Goal: Obtain resource: Download file/media

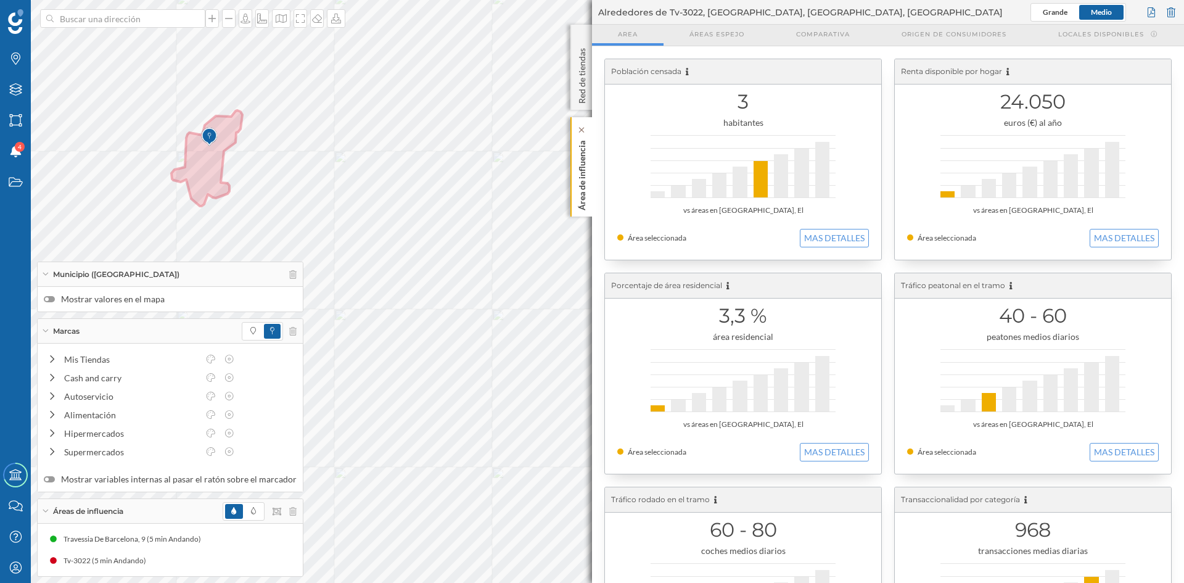
click at [578, 149] on p "Área de influencia" at bounding box center [582, 173] width 12 height 75
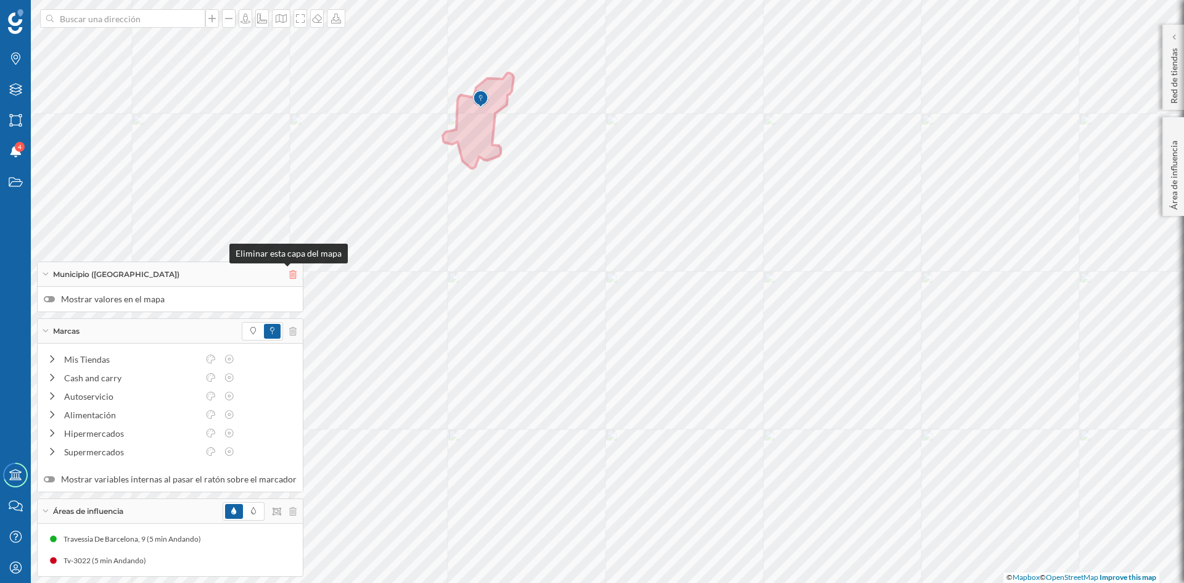
click at [289, 271] on icon at bounding box center [292, 274] width 7 height 9
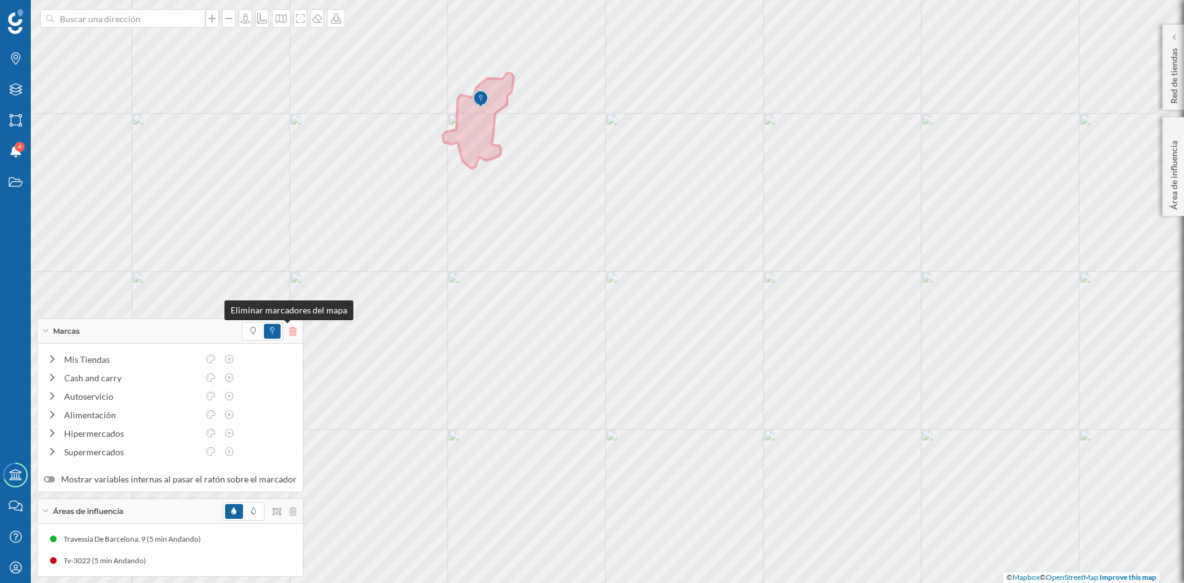
click at [289, 334] on icon at bounding box center [292, 331] width 7 height 9
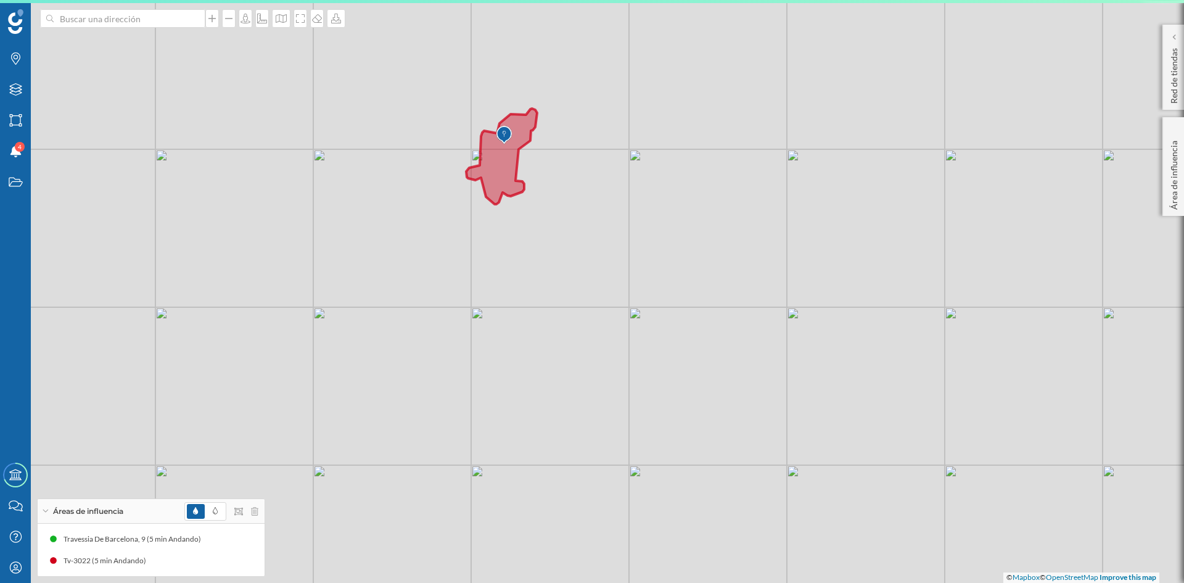
drag, startPoint x: 578, startPoint y: 281, endPoint x: 601, endPoint y: 317, distance: 42.8
click at [601, 317] on div "© Mapbox © OpenStreetMap Improve this map" at bounding box center [592, 291] width 1184 height 583
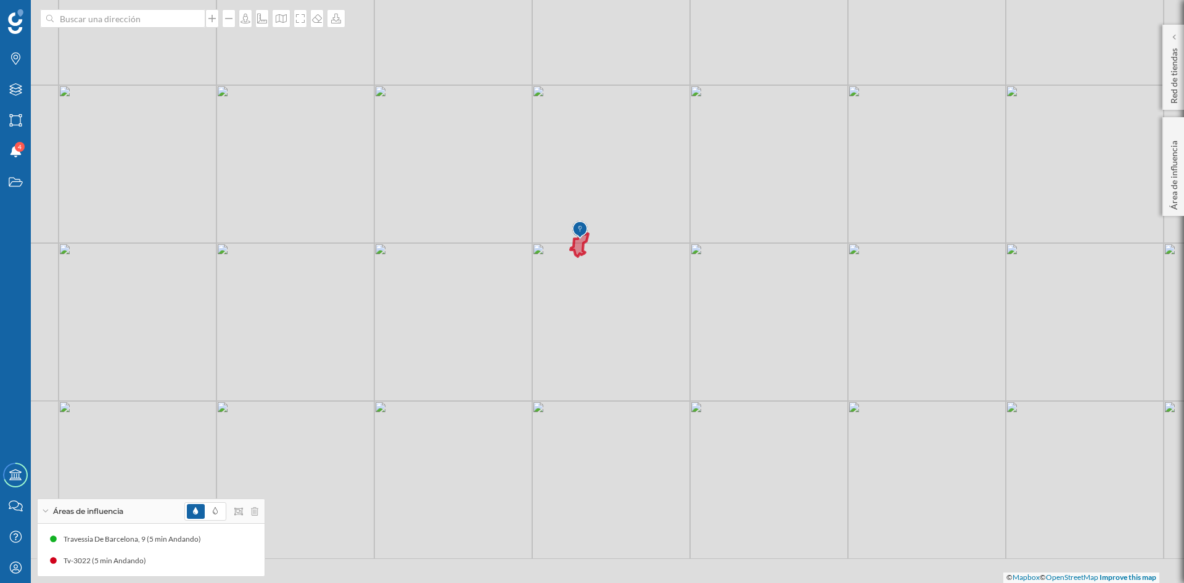
drag, startPoint x: 602, startPoint y: 319, endPoint x: 604, endPoint y: 286, distance: 32.8
click at [604, 286] on div "© Mapbox © OpenStreetMap Improve this map" at bounding box center [592, 291] width 1184 height 583
click at [12, 92] on icon at bounding box center [15, 89] width 12 height 12
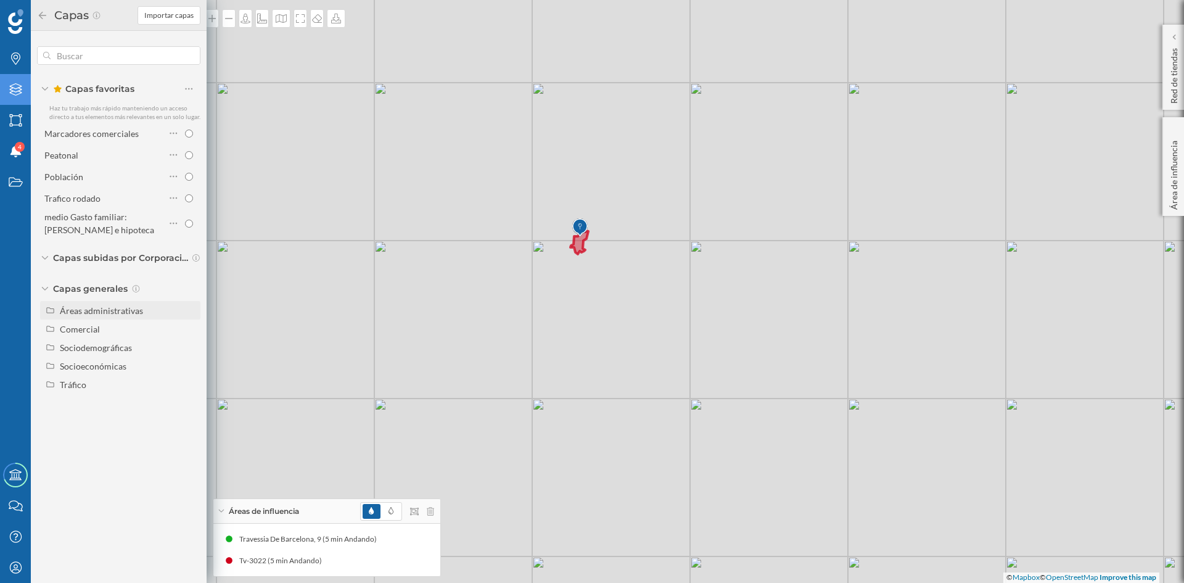
click at [115, 318] on div "Áreas administrativas" at bounding box center [120, 310] width 160 height 18
click at [191, 403] on input "Sección censal" at bounding box center [192, 403] width 8 height 8
radio input "true"
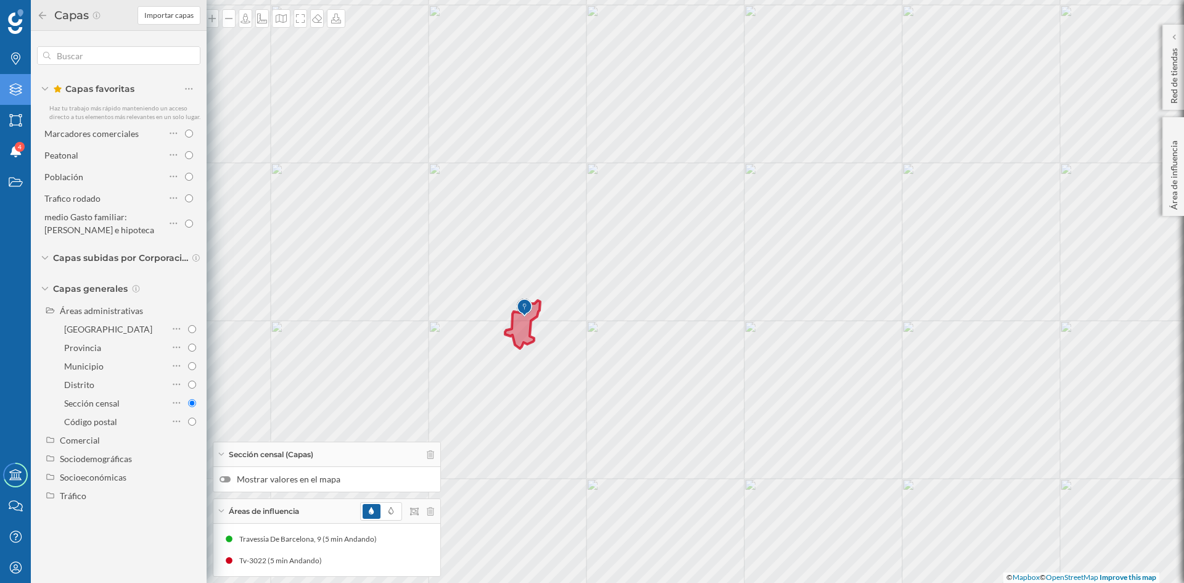
drag, startPoint x: 593, startPoint y: 320, endPoint x: 607, endPoint y: 276, distance: 46.4
click at [607, 276] on div "© Mapbox © OpenStreetMap Improve this map" at bounding box center [592, 291] width 1184 height 583
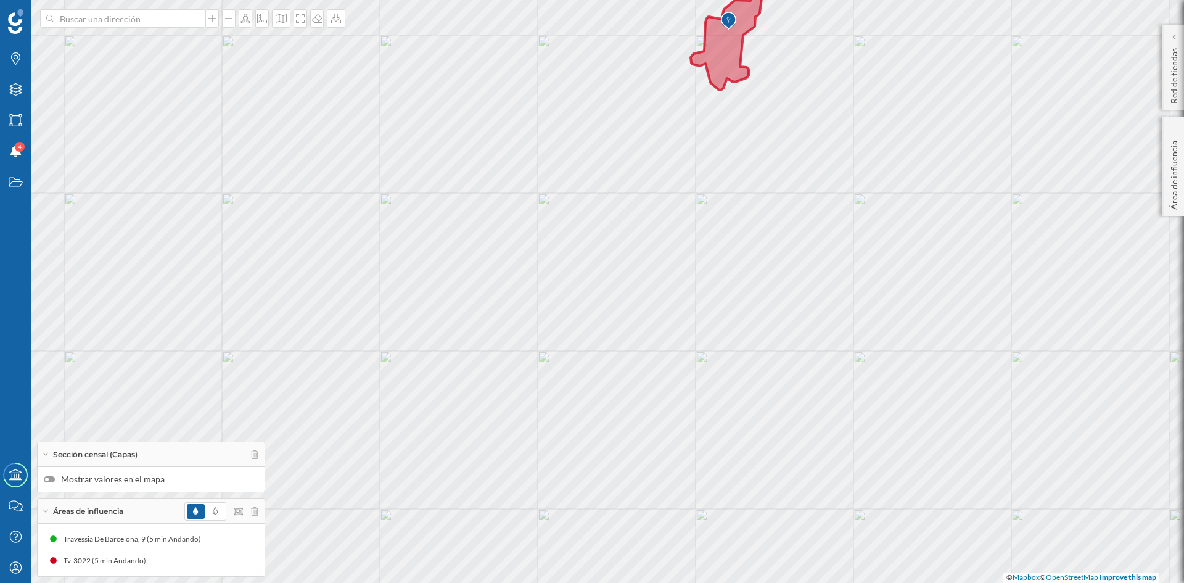
click at [53, 480] on div at bounding box center [49, 479] width 11 height 6
click at [0, 0] on input "Mostrar valores en el mapa" at bounding box center [0, 0] width 0 height 0
drag, startPoint x: 881, startPoint y: 200, endPoint x: 551, endPoint y: 446, distance: 410.7
click at [551, 446] on div "4310401001 4310401002 4390601002 4301301003 4315503004 © Mapbox © OpenStreetMap…" at bounding box center [592, 291] width 1184 height 583
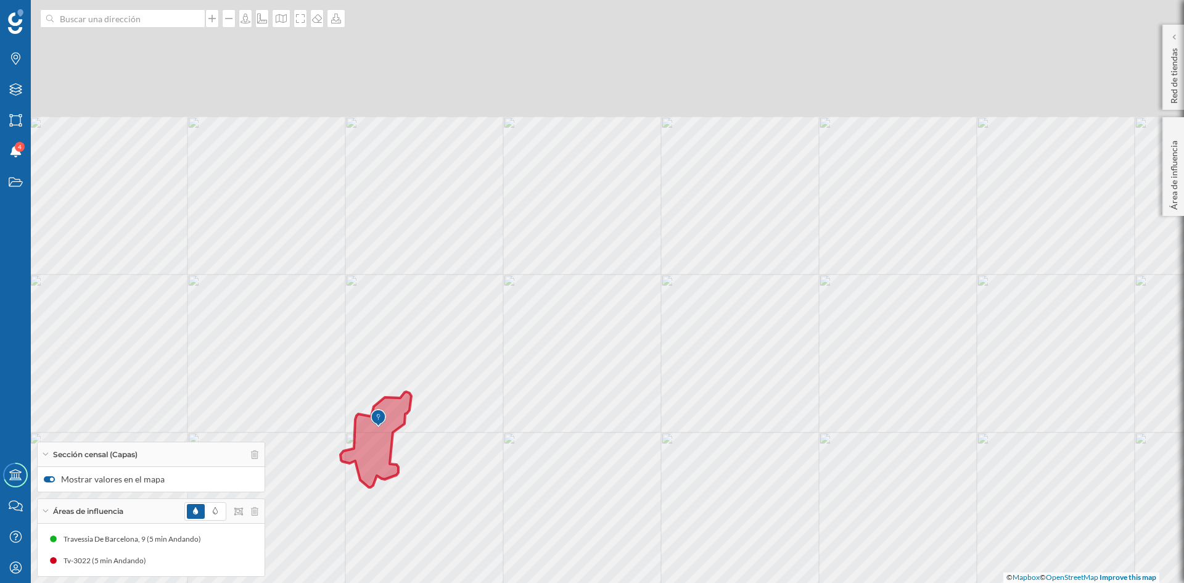
click at [734, 388] on div "4310401001 4310401002 4390601002 4301301003 4315503004 © Mapbox © OpenStreetMap…" at bounding box center [592, 291] width 1184 height 583
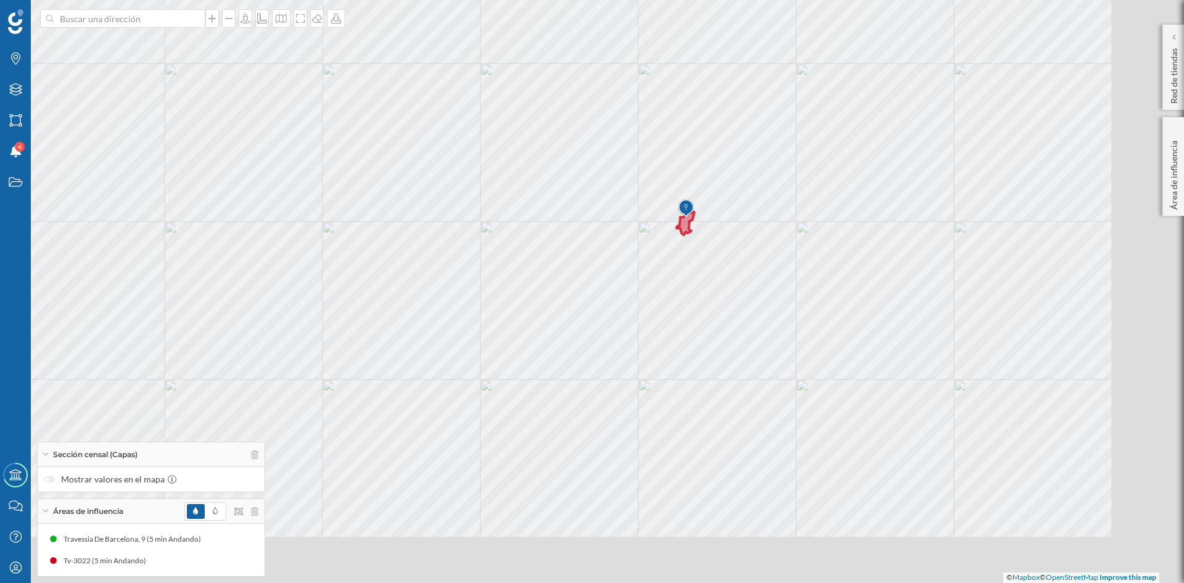
drag, startPoint x: 876, startPoint y: 396, endPoint x: 765, endPoint y: 251, distance: 183.4
click at [765, 254] on div "© Mapbox © OpenStreetMap Improve this map" at bounding box center [592, 291] width 1184 height 583
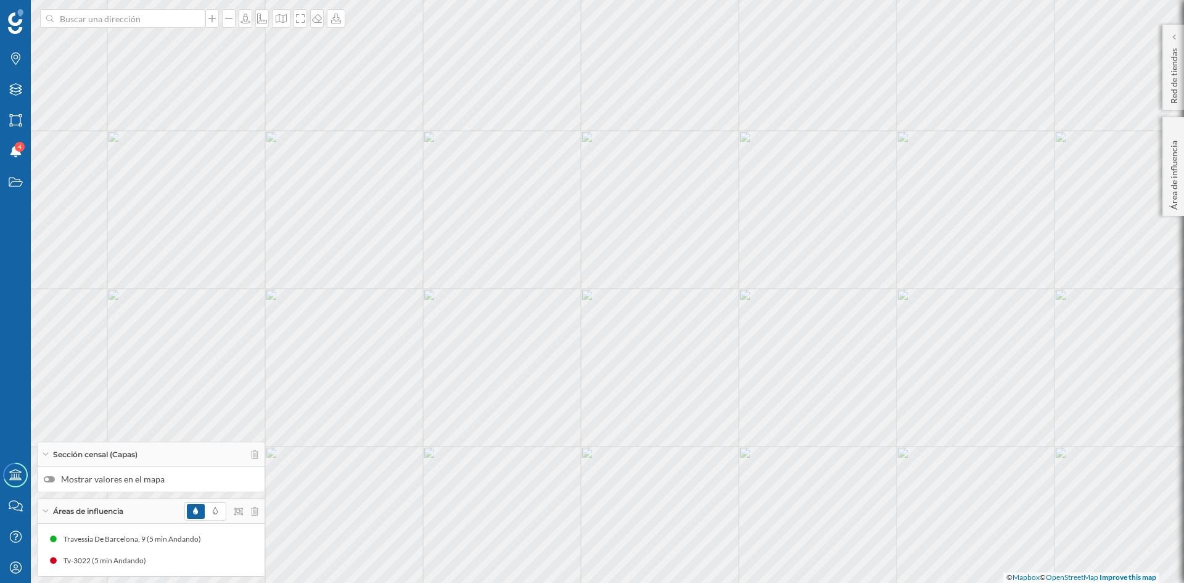
click at [47, 483] on label "Mostrar valores en el mapa" at bounding box center [151, 479] width 215 height 12
click at [0, 0] on input "Mostrar valores en el mapa" at bounding box center [0, 0] width 0 height 0
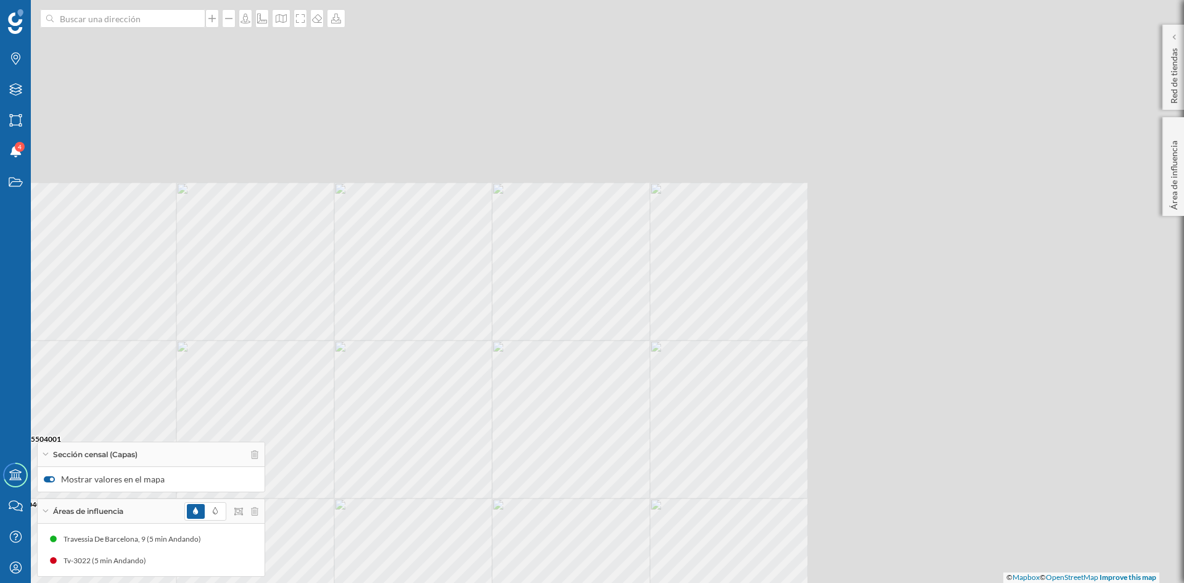
drag, startPoint x: 1060, startPoint y: 194, endPoint x: 663, endPoint y: 380, distance: 438.0
click at [644, 411] on div "4315501006 4315503001 4315501003 4315503004 4315502002 4315501005 4315502003 43…" at bounding box center [592, 291] width 1184 height 583
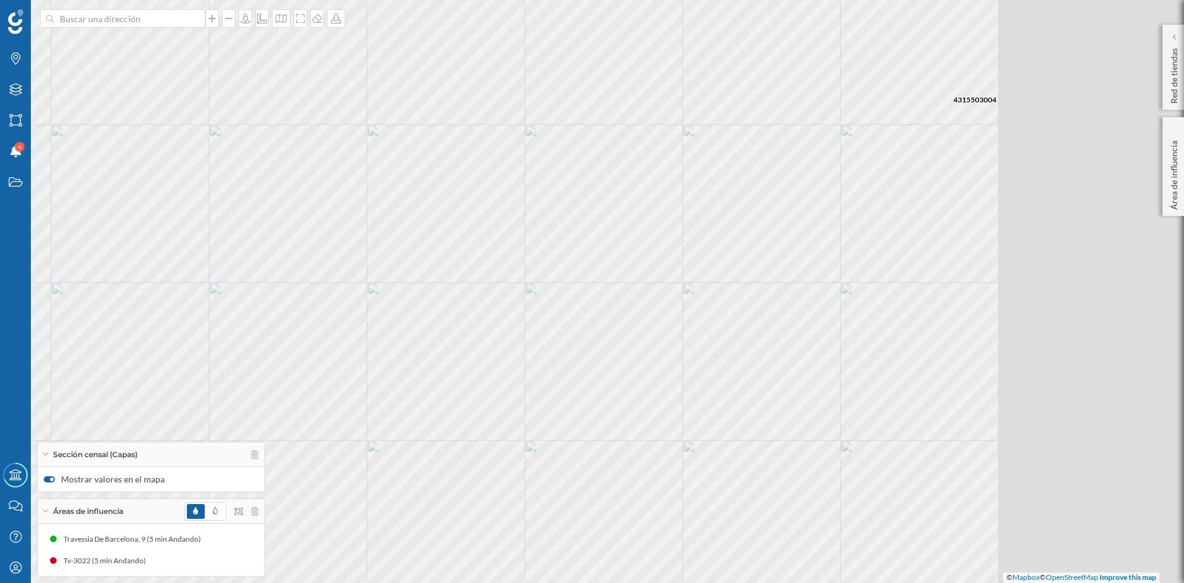
drag, startPoint x: 877, startPoint y: 302, endPoint x: 603, endPoint y: 396, distance: 290.2
click at [603, 396] on div "4315501006 4315503001 4315501003 4315503004 4315502002 4315501005 4315502003 43…" at bounding box center [592, 291] width 1184 height 583
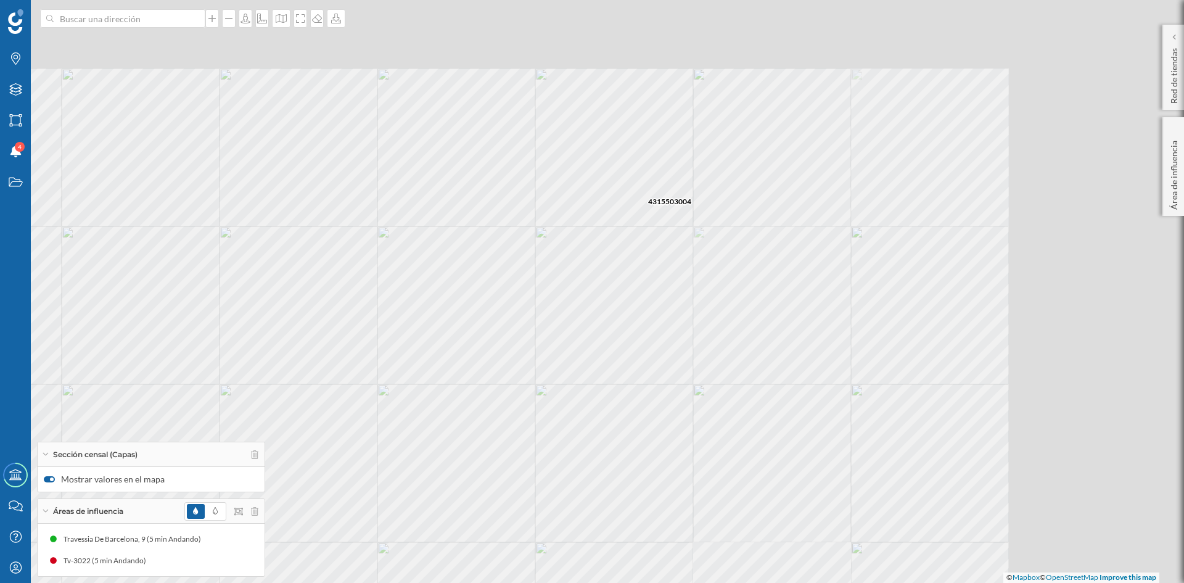
drag, startPoint x: 1025, startPoint y: 234, endPoint x: 678, endPoint y: 332, distance: 360.6
click at [678, 332] on div "4315501006 4315503001 4315501003 4315503004 4315502002 4315501005 4315502003 43…" at bounding box center [592, 291] width 1184 height 583
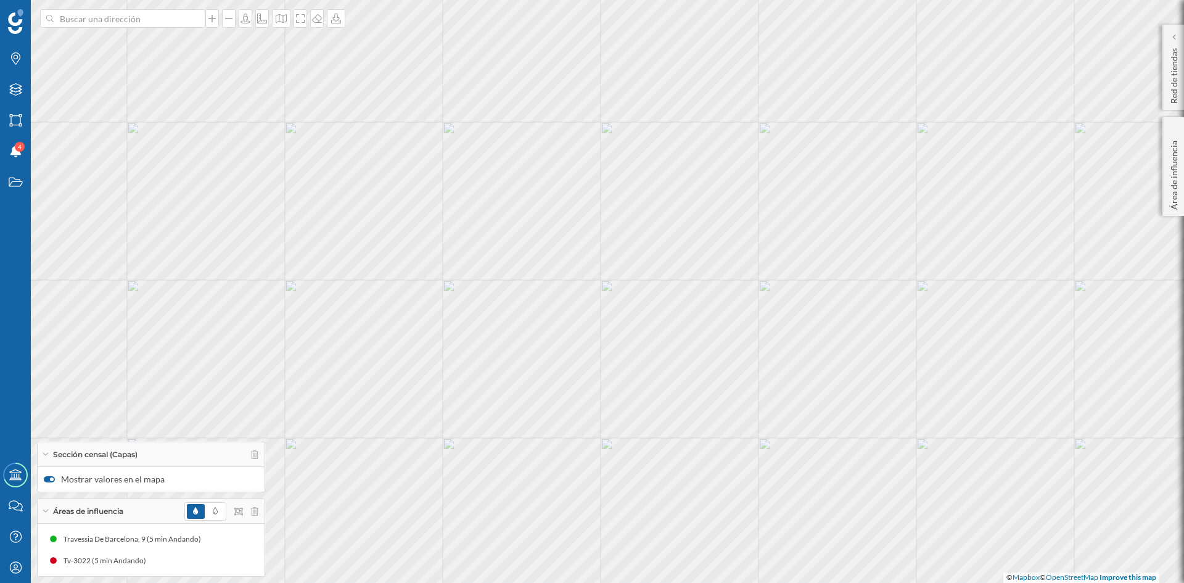
drag, startPoint x: 919, startPoint y: 314, endPoint x: 713, endPoint y: 212, distance: 229.7
click at [713, 212] on div "4315502005 4390301001 4310401002 4390601002 4390401001 © Mapbox © OpenStreetMap…" at bounding box center [592, 291] width 1184 height 583
drag, startPoint x: 740, startPoint y: 224, endPoint x: 609, endPoint y: 221, distance: 130.8
click at [609, 221] on div "© Mapbox © OpenStreetMap Improve this map" at bounding box center [592, 291] width 1184 height 583
drag, startPoint x: 642, startPoint y: 235, endPoint x: 593, endPoint y: 276, distance: 63.5
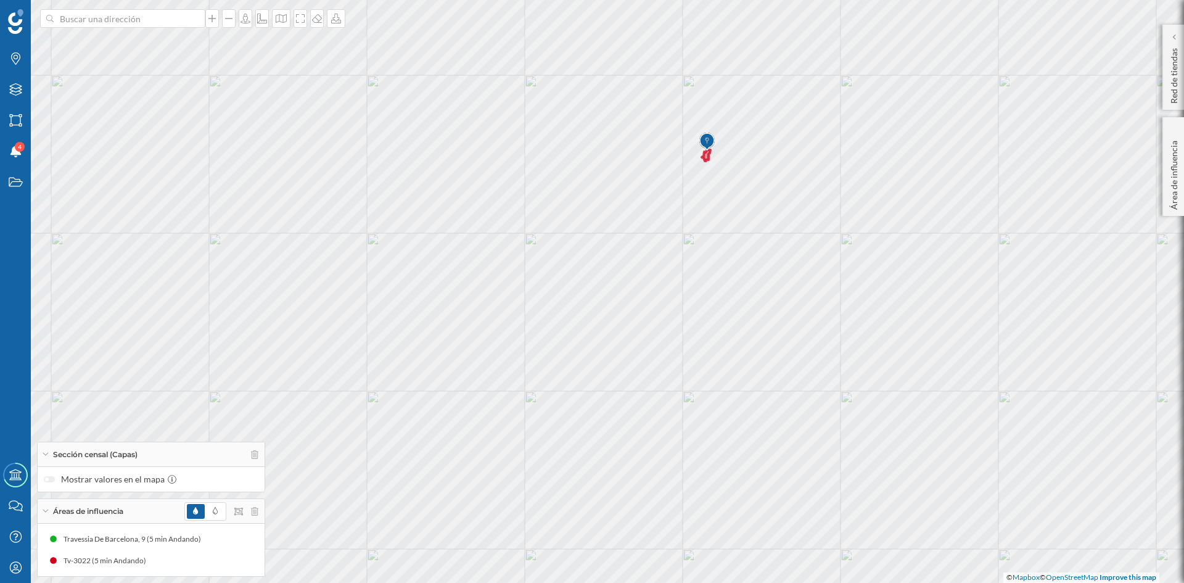
click at [593, 276] on div "© Mapbox © OpenStreetMap Improve this map" at bounding box center [592, 291] width 1184 height 583
click at [255, 455] on icon at bounding box center [254, 454] width 7 height 9
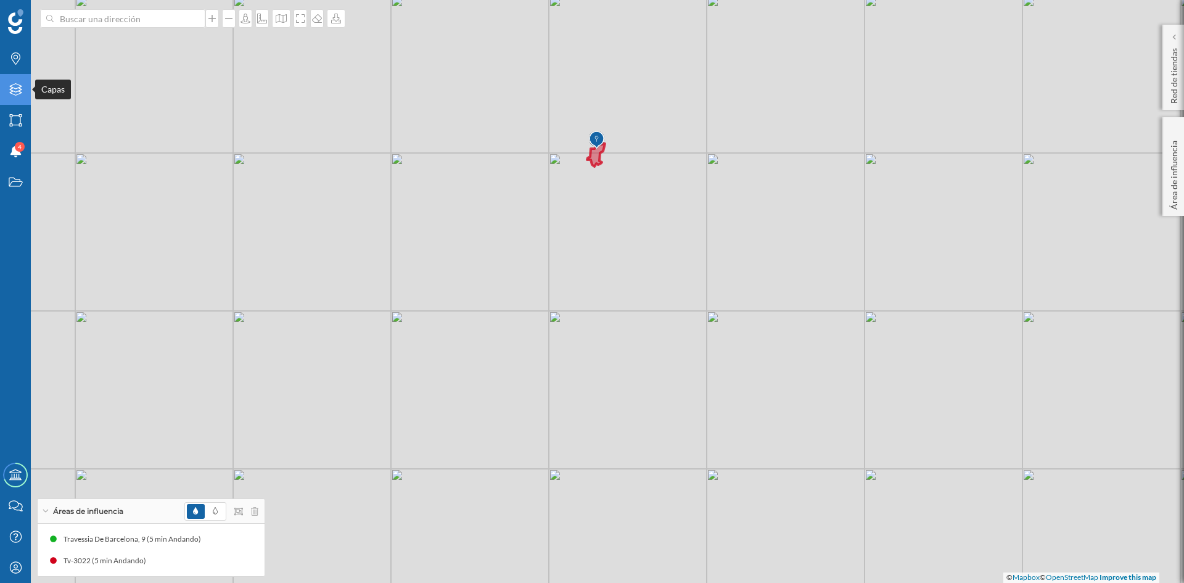
click at [21, 92] on icon "Capas" at bounding box center [15, 89] width 15 height 12
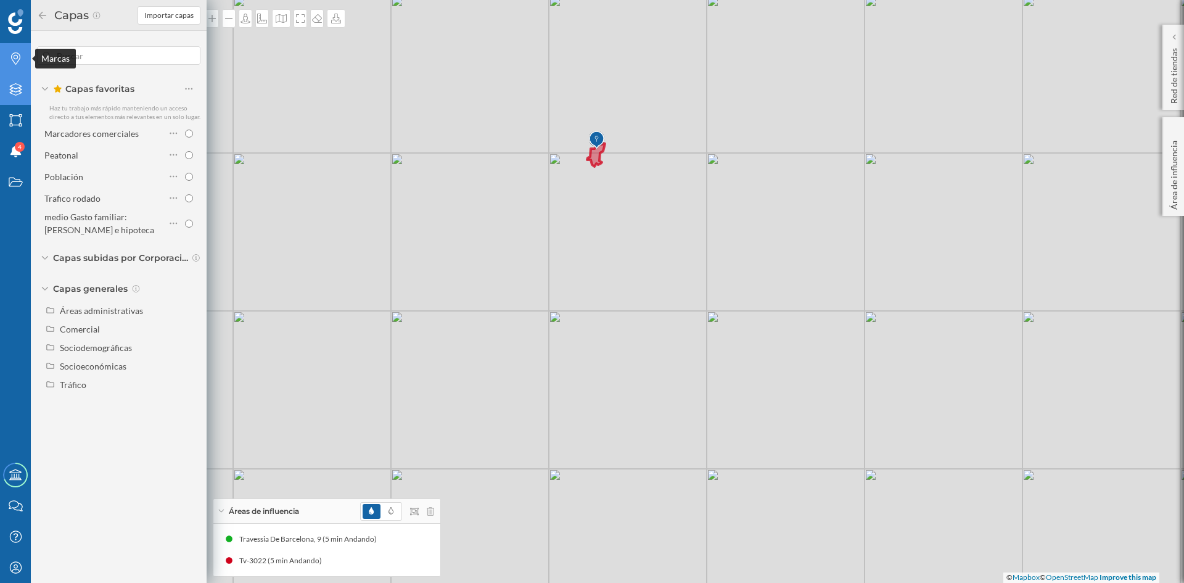
click at [18, 64] on icon "Marcas" at bounding box center [15, 58] width 15 height 12
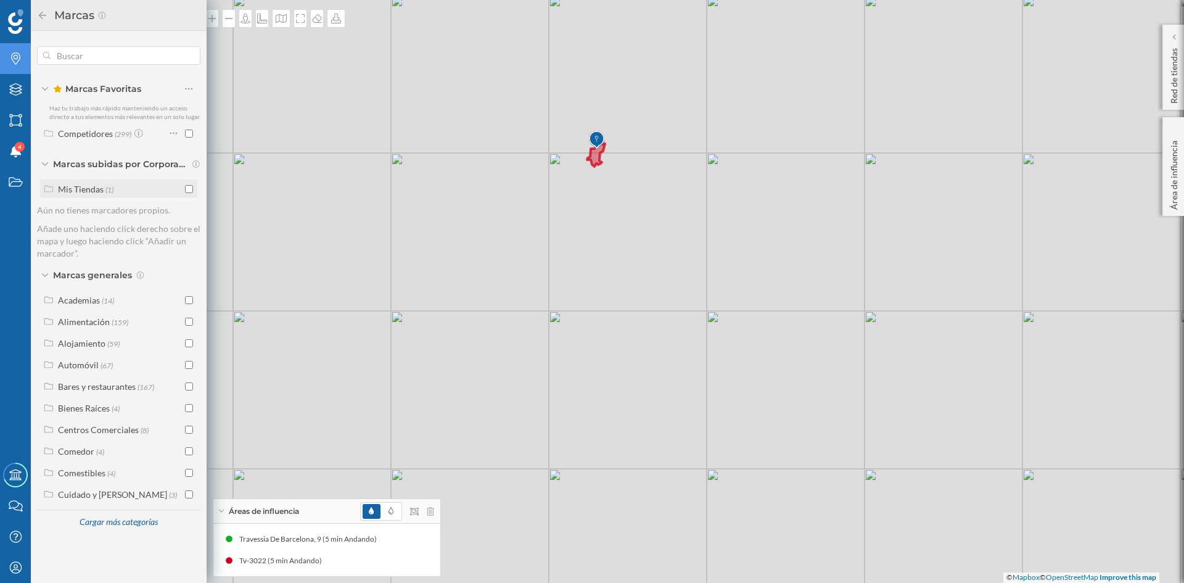
click at [189, 192] on input "checkbox" at bounding box center [189, 189] width 8 height 8
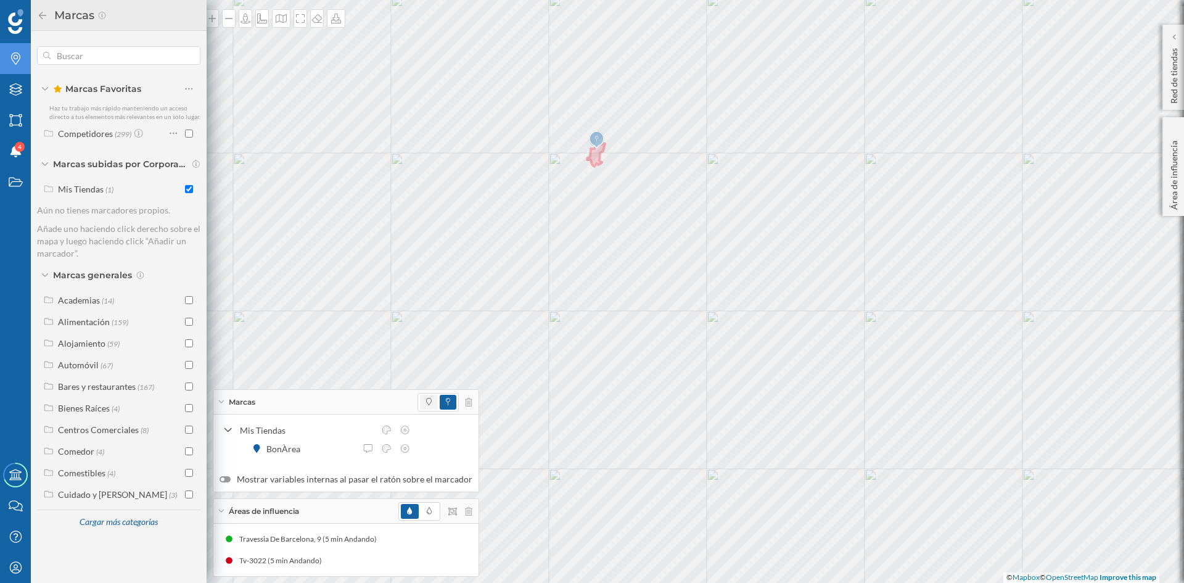
click at [427, 402] on span at bounding box center [429, 402] width 18 height 15
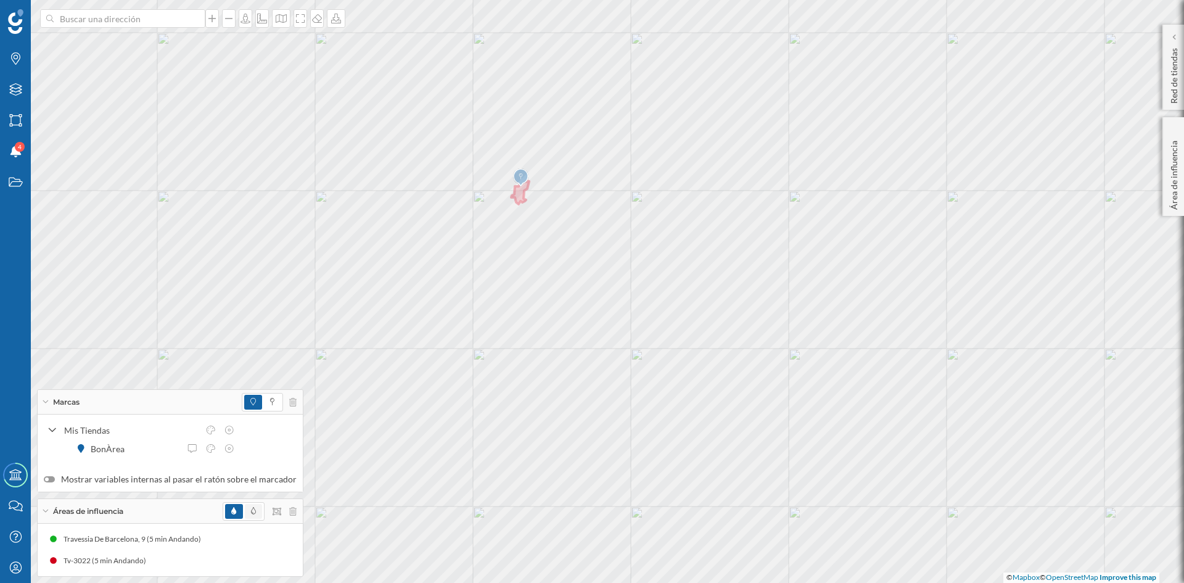
click at [245, 508] on span at bounding box center [253, 511] width 17 height 15
click at [270, 400] on icon at bounding box center [272, 401] width 4 height 7
click at [298, 17] on icon at bounding box center [300, 19] width 12 height 10
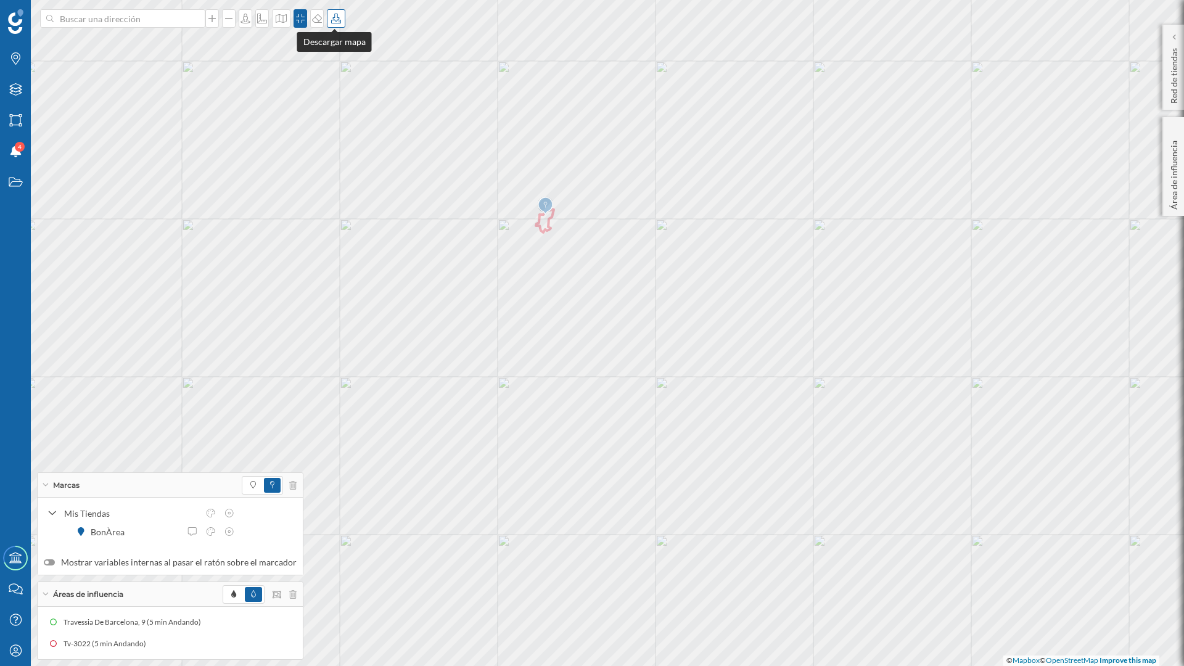
click at [337, 17] on icon at bounding box center [336, 19] width 12 height 10
click at [366, 90] on div "Descargar sin leyenda" at bounding box center [374, 90] width 87 height 13
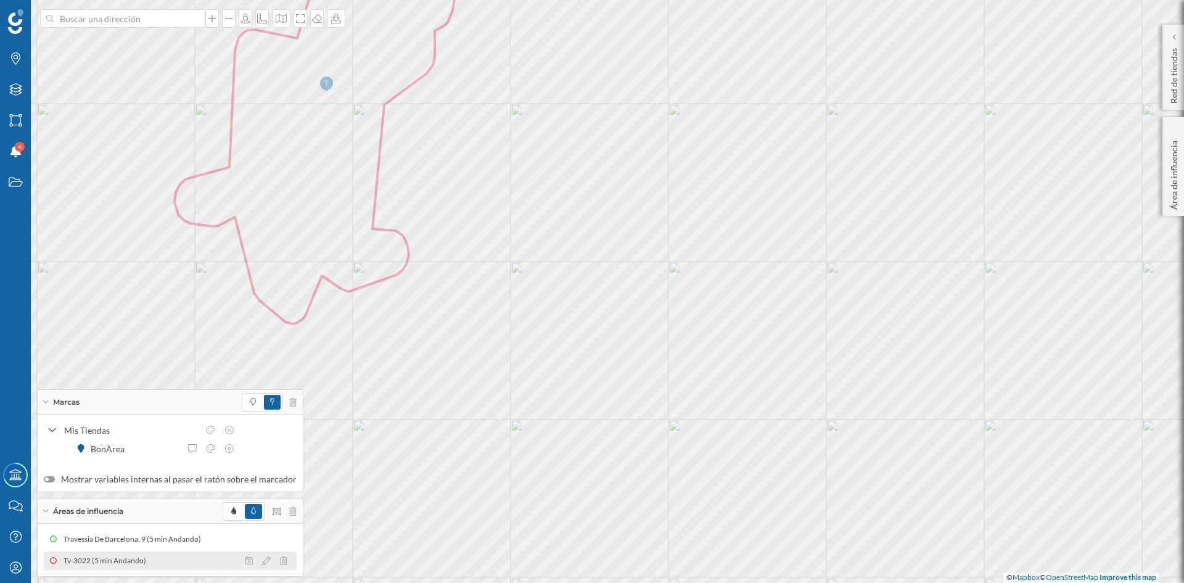
click at [258, 565] on div at bounding box center [269, 560] width 55 height 15
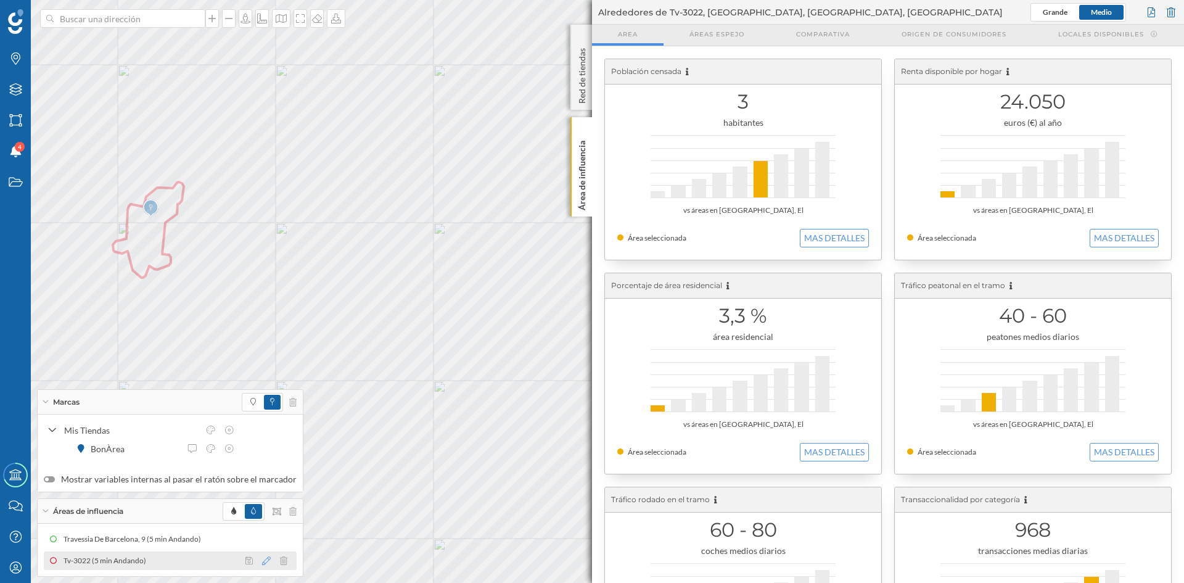
click at [262, 562] on icon at bounding box center [266, 560] width 9 height 9
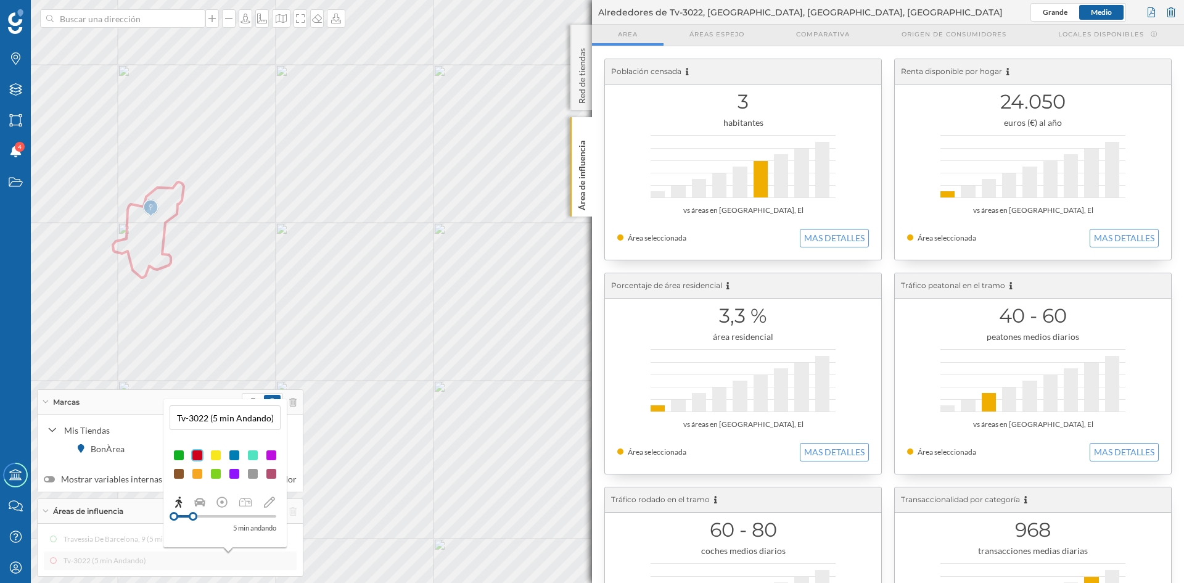
click at [230, 473] on div at bounding box center [234, 473] width 12 height 12
click at [577, 178] on p "Área de influencia" at bounding box center [582, 173] width 12 height 75
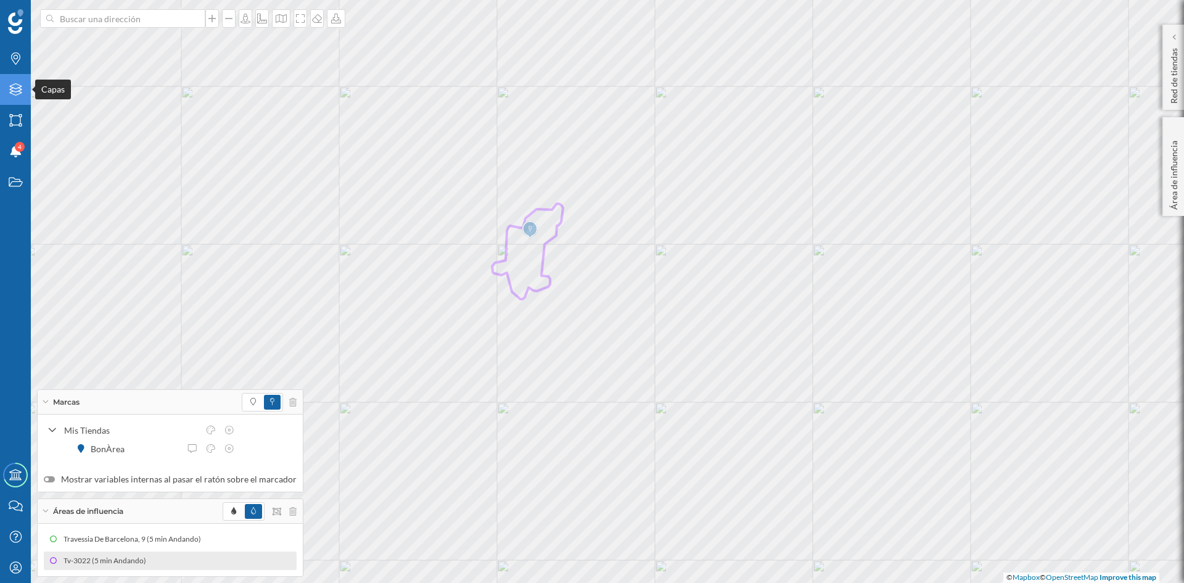
click at [13, 97] on div "Capas" at bounding box center [15, 89] width 31 height 31
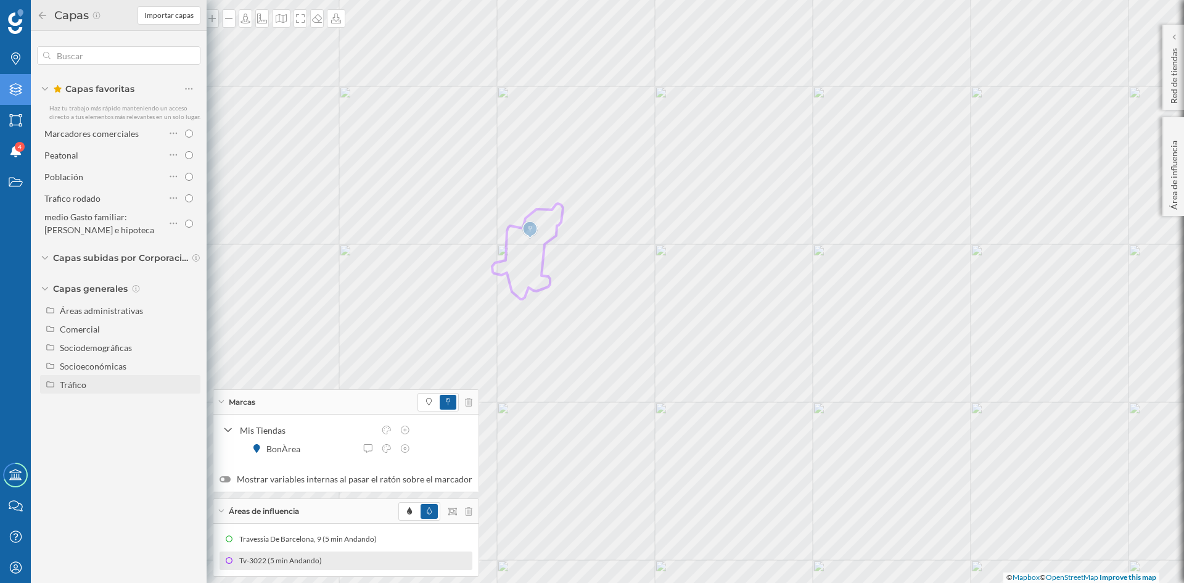
click at [65, 386] on div "Tráfico" at bounding box center [73, 384] width 27 height 10
click at [189, 421] on input "Peatonal" at bounding box center [192, 421] width 8 height 8
radio input "true"
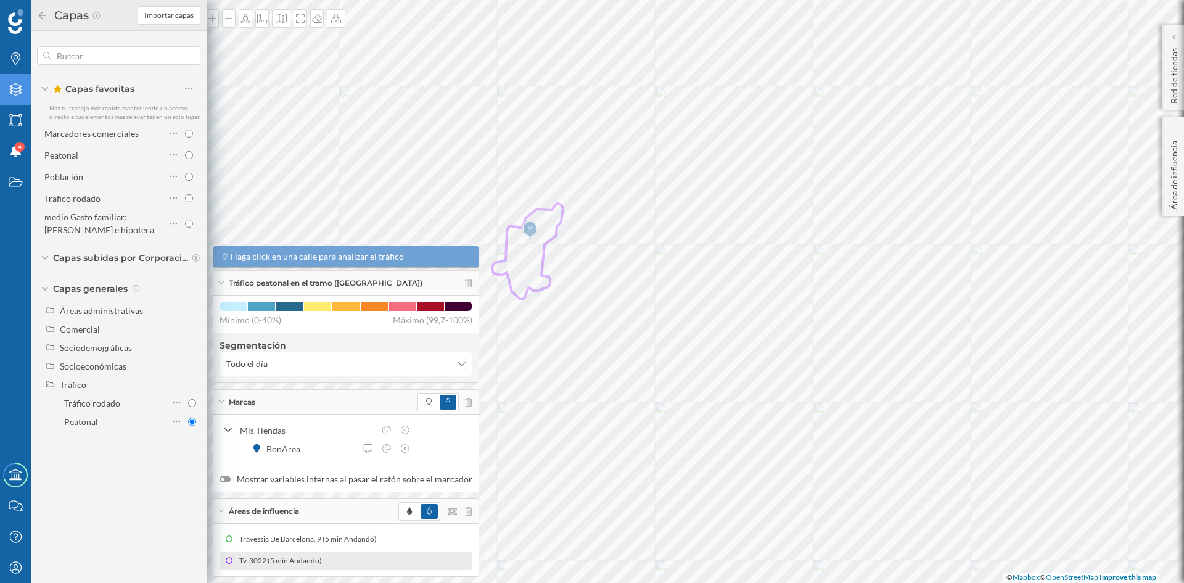
click at [39, 11] on icon at bounding box center [42, 15] width 11 height 9
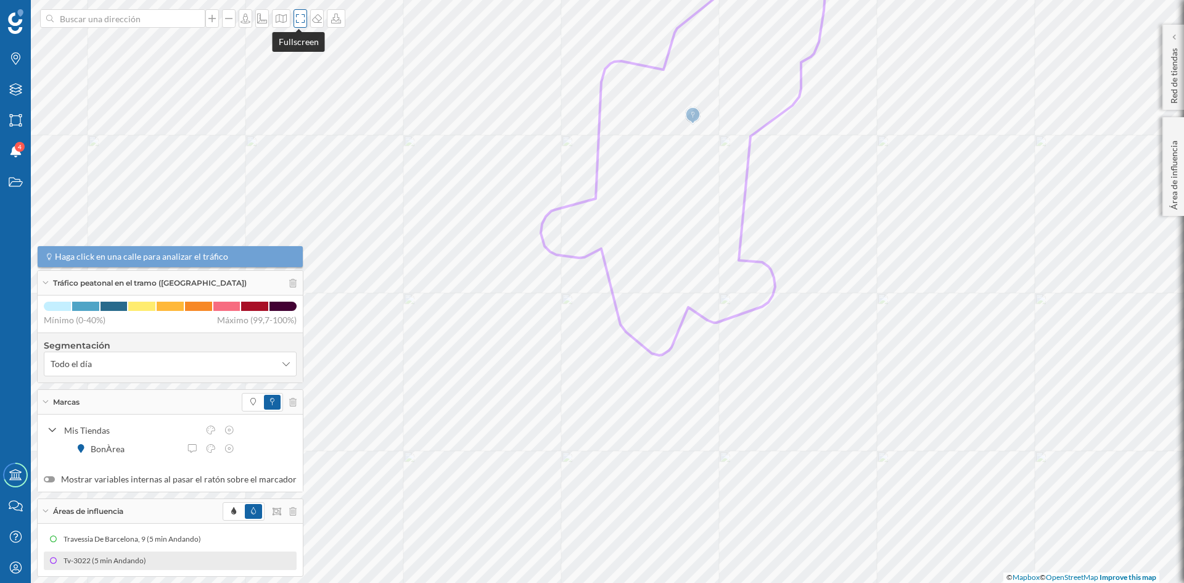
click at [295, 21] on icon at bounding box center [300, 19] width 12 height 10
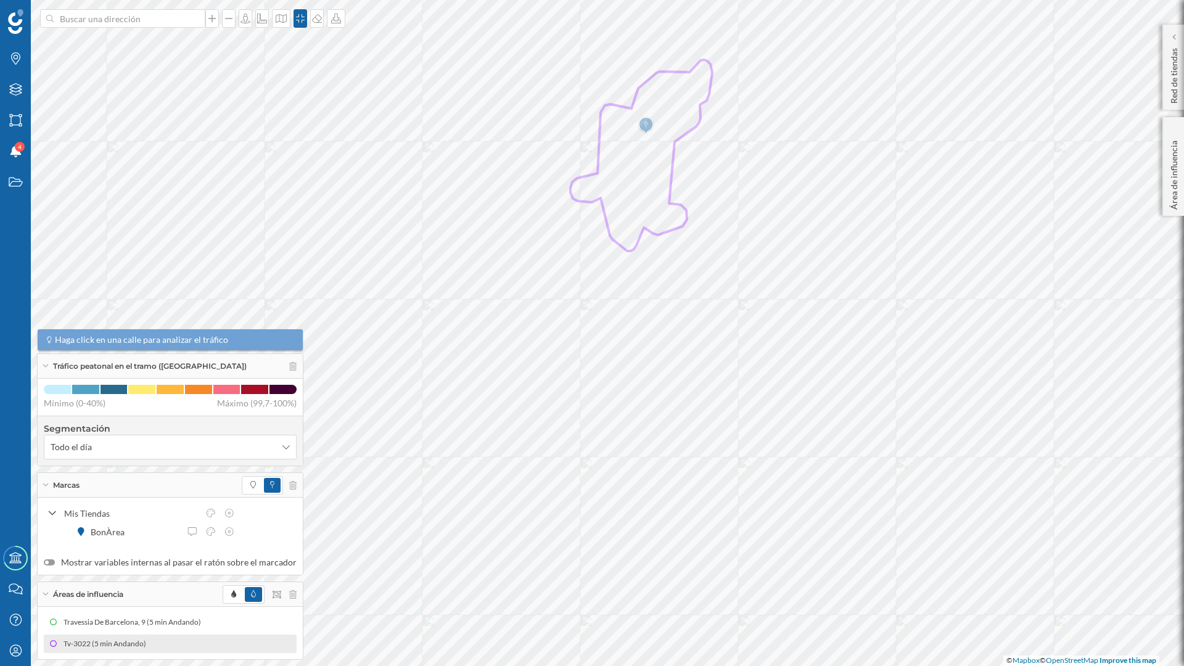
click at [47, 363] on div "Tráfico peatonal en el tramo ([GEOGRAPHIC_DATA])" at bounding box center [170, 366] width 265 height 25
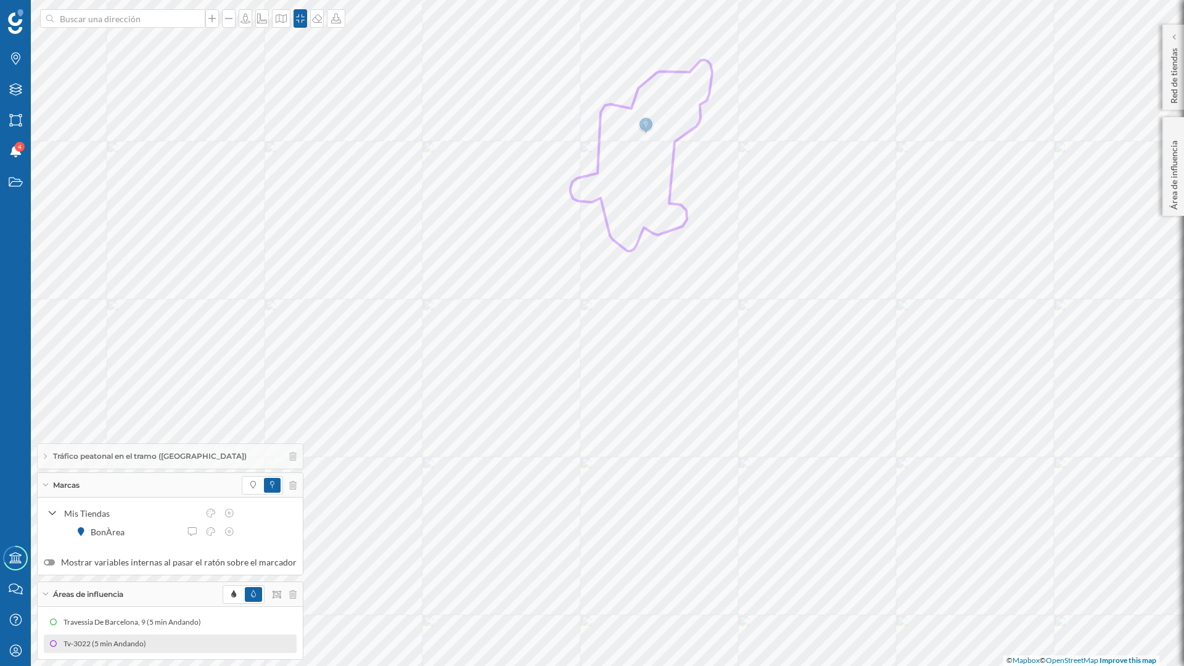
click at [46, 486] on icon at bounding box center [45, 484] width 7 height 3
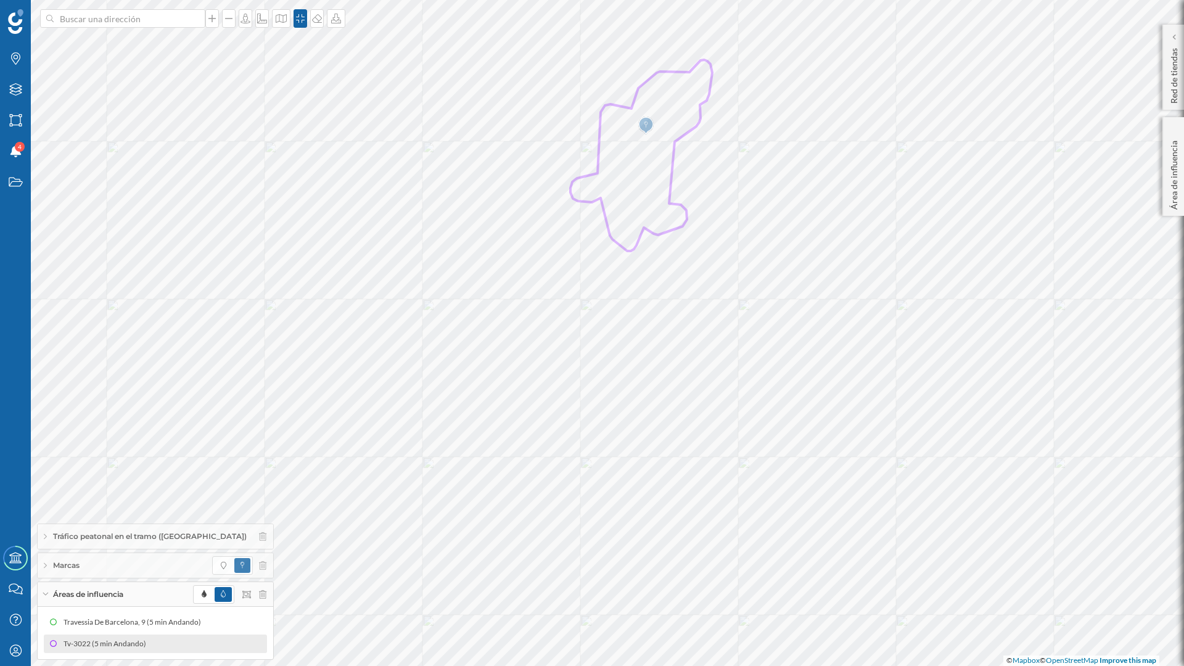
click at [47, 582] on div "Áreas de influencia" at bounding box center [156, 594] width 236 height 25
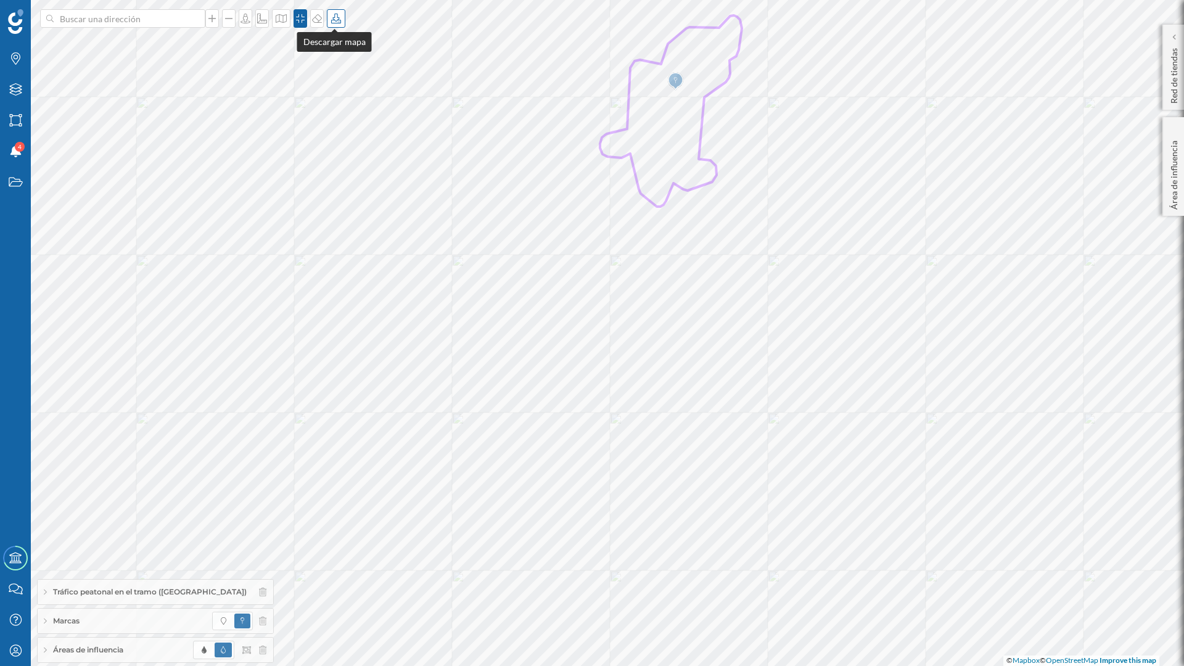
click at [334, 21] on icon at bounding box center [336, 19] width 10 height 10
click at [361, 91] on div "Descargar sin leyenda" at bounding box center [374, 90] width 87 height 13
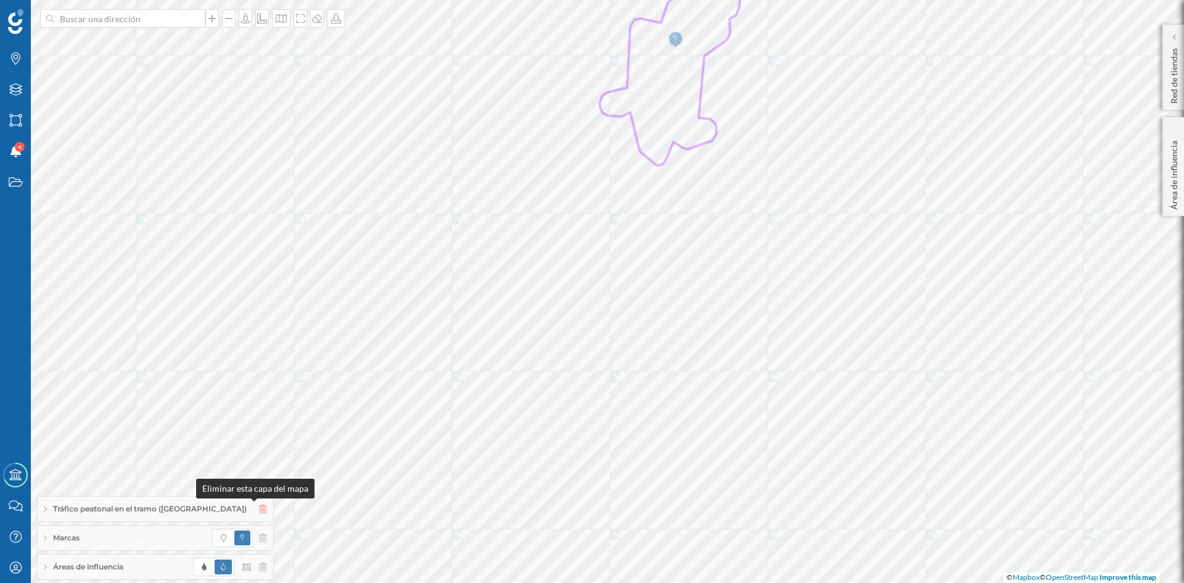
click at [259, 512] on icon at bounding box center [262, 508] width 7 height 9
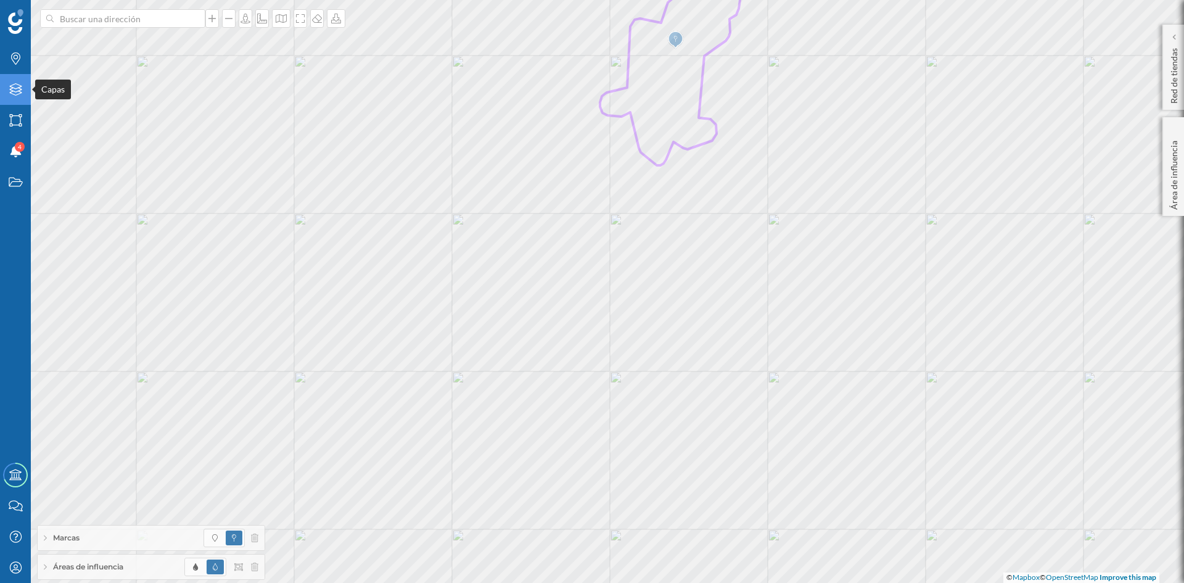
click at [18, 96] on div "Capas" at bounding box center [15, 89] width 31 height 31
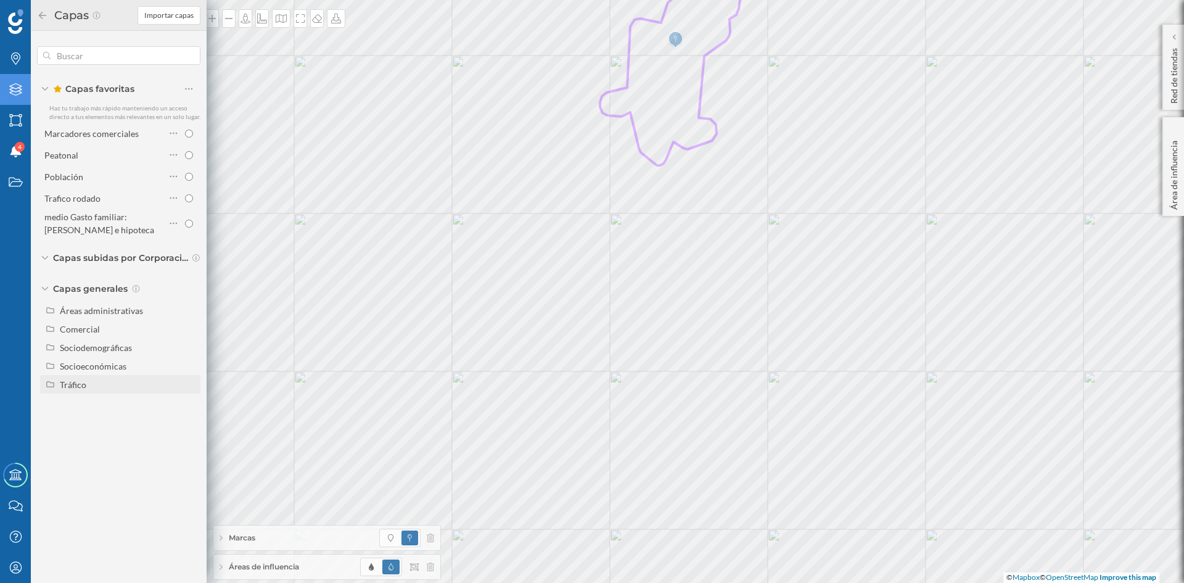
click at [62, 391] on div "Tráfico" at bounding box center [120, 384] width 160 height 18
click at [191, 402] on input "Tráfico rodado" at bounding box center [192, 403] width 8 height 8
radio input "true"
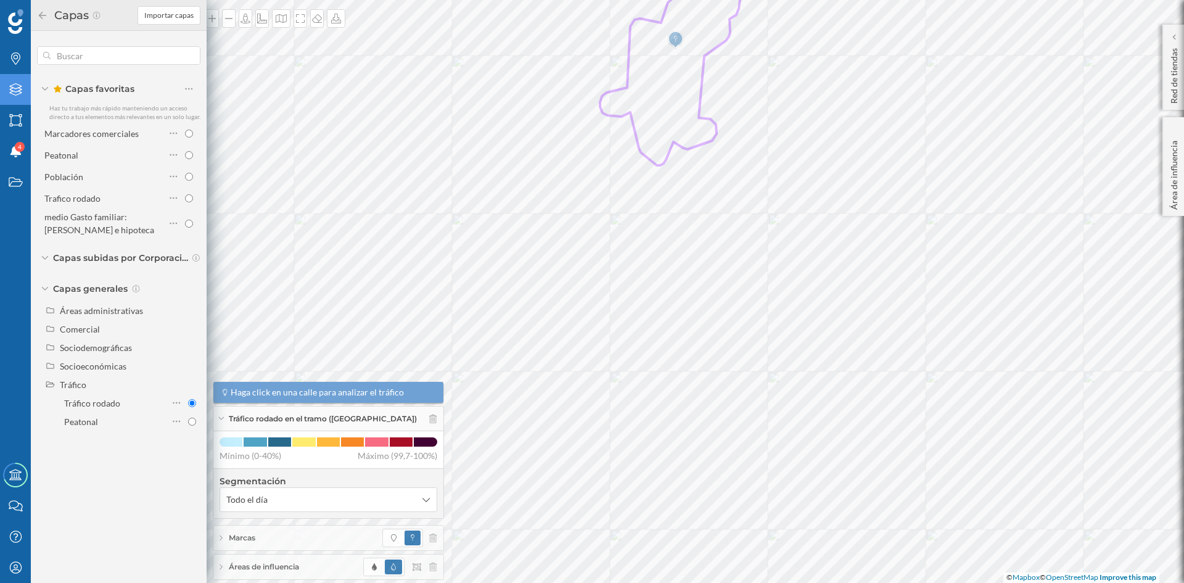
click at [41, 17] on icon at bounding box center [42, 14] width 7 height 7
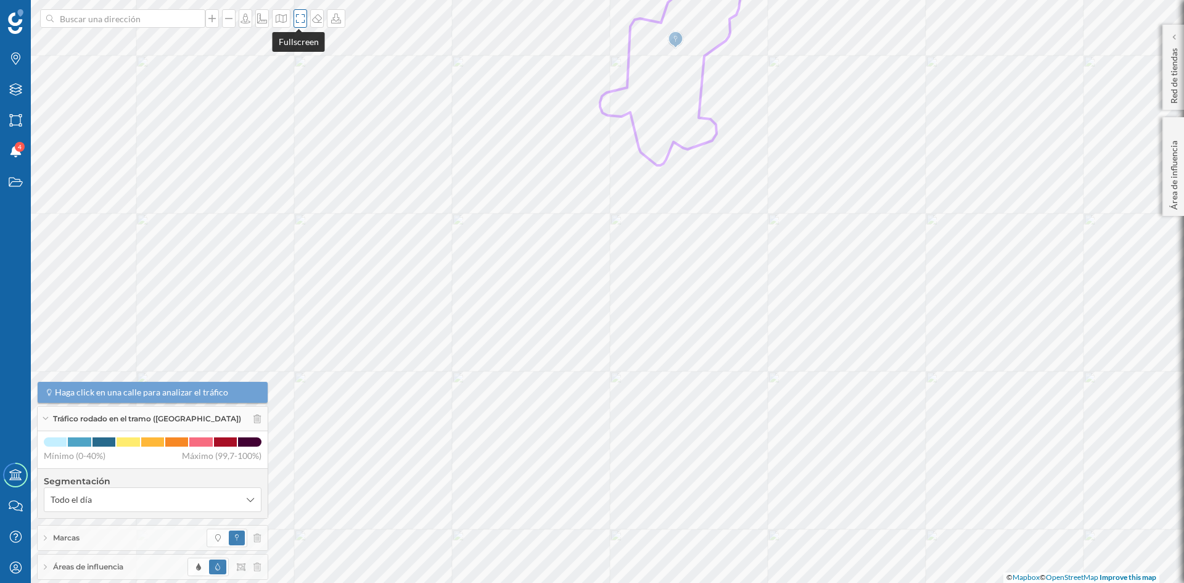
click at [296, 22] on icon at bounding box center [300, 18] width 9 height 9
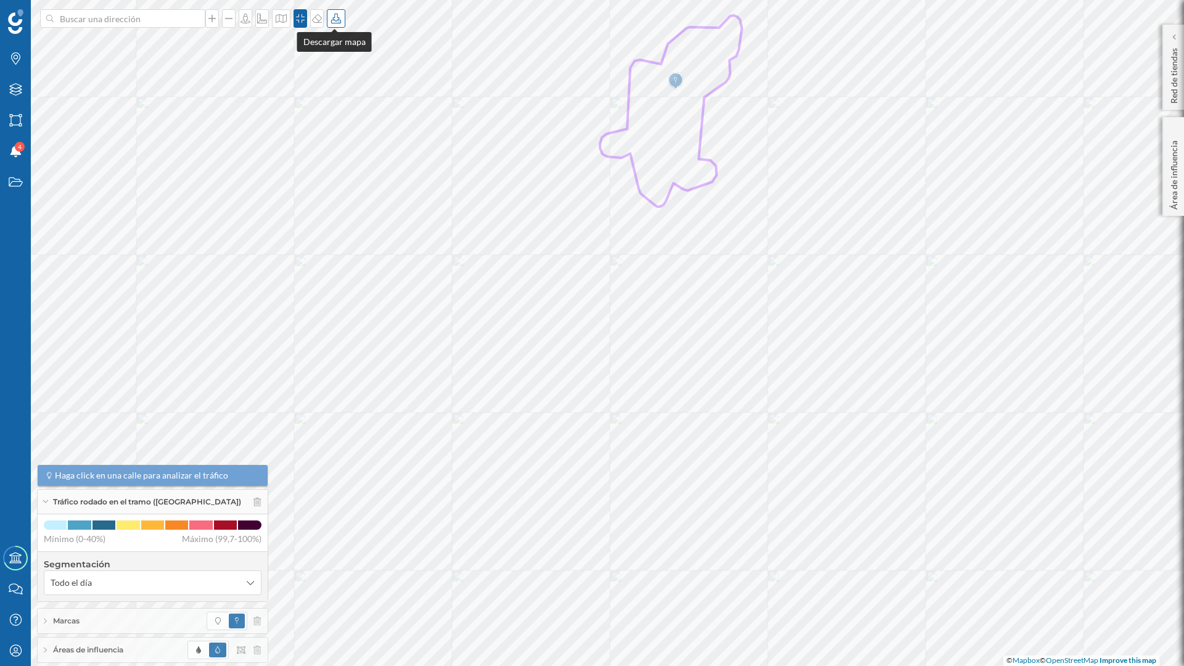
click at [333, 15] on icon at bounding box center [336, 19] width 12 height 10
click at [356, 98] on div "Descargar sin leyenda" at bounding box center [375, 90] width 94 height 18
